Goal: Task Accomplishment & Management: Manage account settings

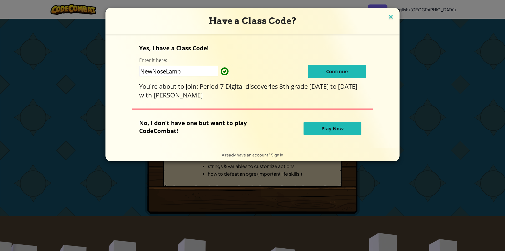
click at [387, 18] on img at bounding box center [390, 17] width 7 height 8
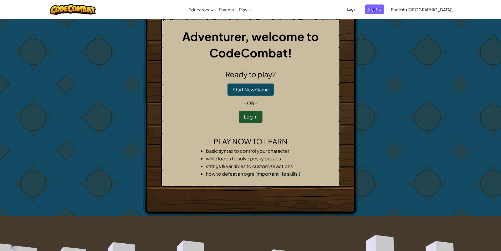
click at [359, 10] on span "Login" at bounding box center [352, 9] width 16 height 10
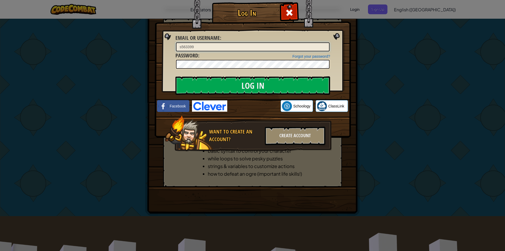
type input "s563399"
click at [175, 76] on input "Log In" at bounding box center [252, 85] width 155 height 18
